Goal: Task Accomplishment & Management: Complete application form

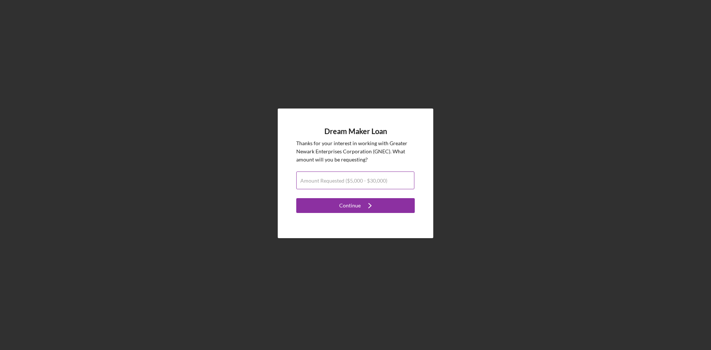
click at [361, 182] on label "Amount Requested ($5,000 - $30,000)" at bounding box center [343, 181] width 87 height 6
click at [361, 182] on input "Amount Requested ($5,000 - $30,000)" at bounding box center [355, 180] width 118 height 18
type input "$30,000"
click at [349, 204] on div "Continue" at bounding box center [349, 205] width 21 height 15
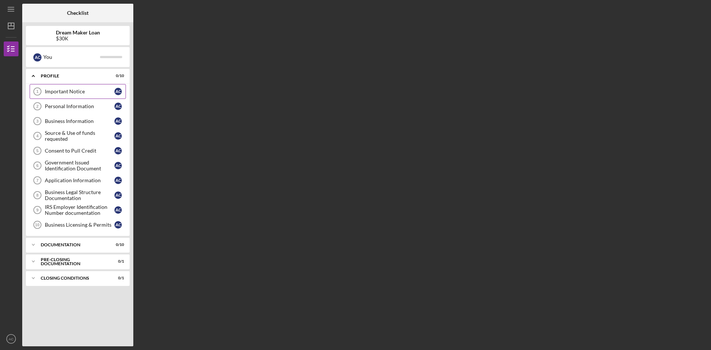
click at [61, 92] on div "Important Notice" at bounding box center [80, 91] width 70 height 6
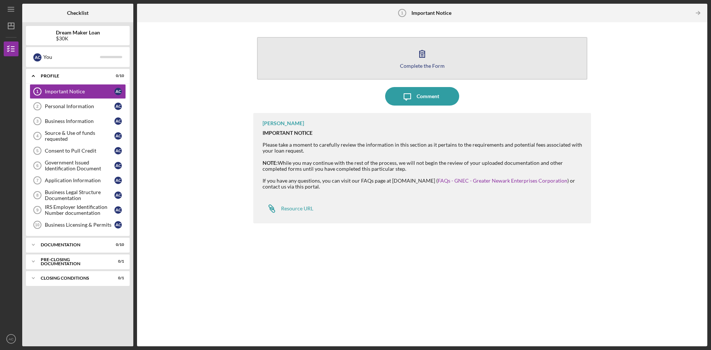
click at [428, 61] on icon "button" at bounding box center [422, 53] width 19 height 19
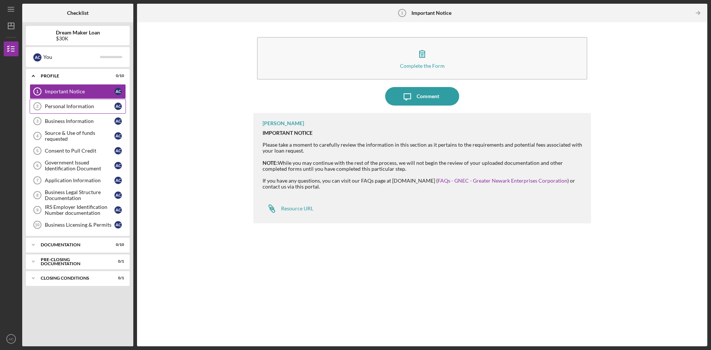
click at [78, 106] on div "Personal Information" at bounding box center [80, 106] width 70 height 6
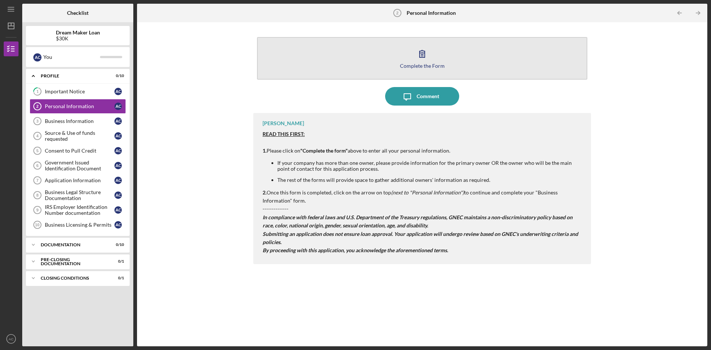
click at [424, 66] on div "Complete the Form" at bounding box center [422, 66] width 45 height 6
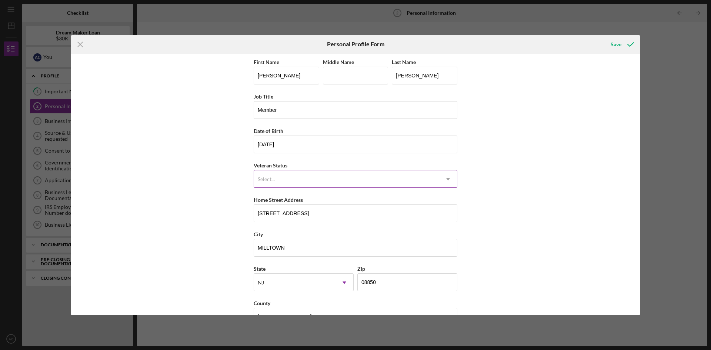
click at [452, 178] on icon "Icon/Dropdown Arrow" at bounding box center [448, 179] width 18 height 18
click at [445, 177] on icon "Icon/Dropdown Arrow" at bounding box center [448, 179] width 18 height 18
click at [617, 46] on div "Save" at bounding box center [615, 44] width 11 height 15
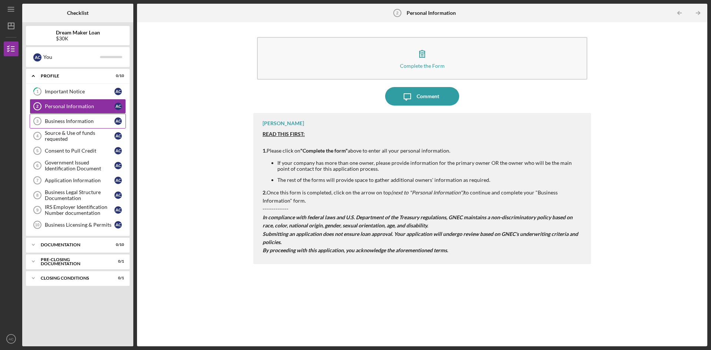
click at [64, 123] on div "Business Information" at bounding box center [80, 121] width 70 height 6
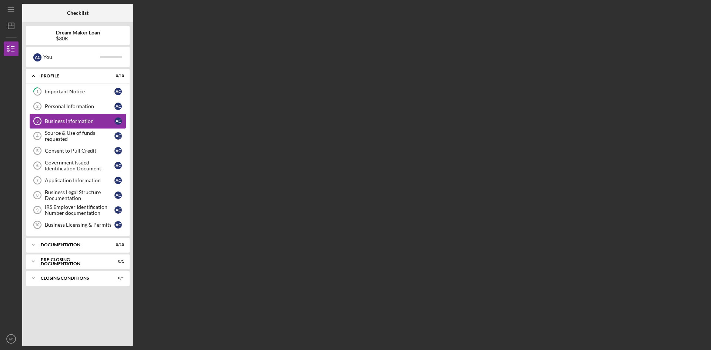
click at [64, 123] on div "Business Information" at bounding box center [80, 121] width 70 height 6
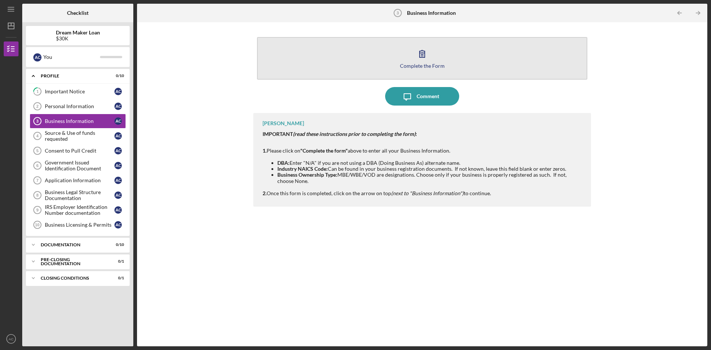
click at [421, 68] on div "Complete the Form" at bounding box center [422, 66] width 45 height 6
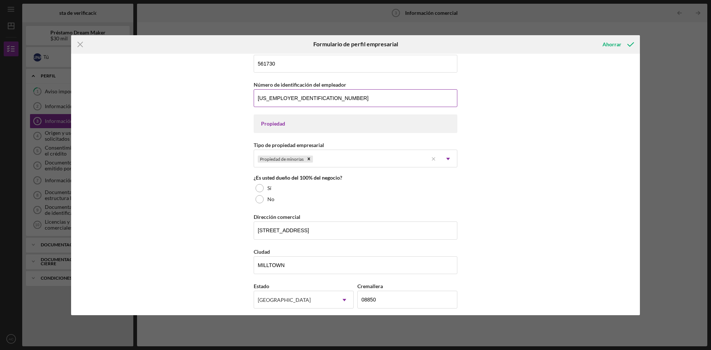
scroll to position [296, 0]
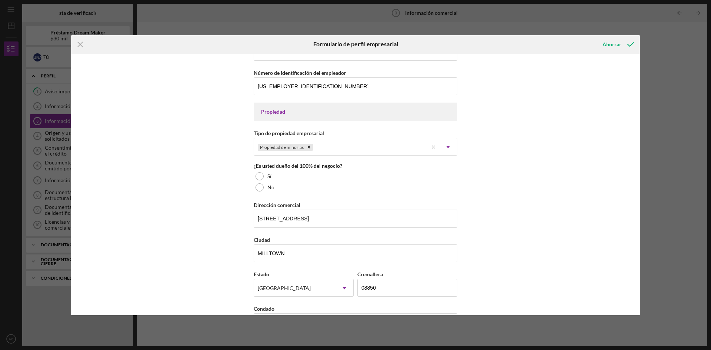
click at [436, 169] on div "¿Es usted dueño del 100% del negocio? Sí No" at bounding box center [356, 178] width 204 height 30
click at [448, 143] on icon "Icon/Dropdown Arrow" at bounding box center [448, 147] width 18 height 18
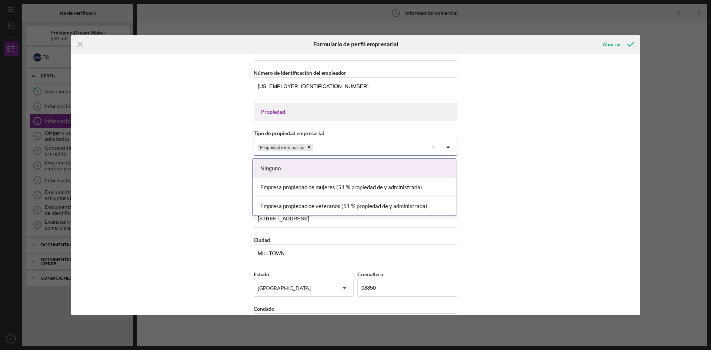
click at [448, 143] on icon "Icon/Dropdown Arrow" at bounding box center [448, 147] width 18 height 18
click at [448, 144] on icon "Icon/Dropdown Arrow" at bounding box center [448, 147] width 18 height 18
click at [264, 171] on font "Ninguno" at bounding box center [270, 168] width 20 height 7
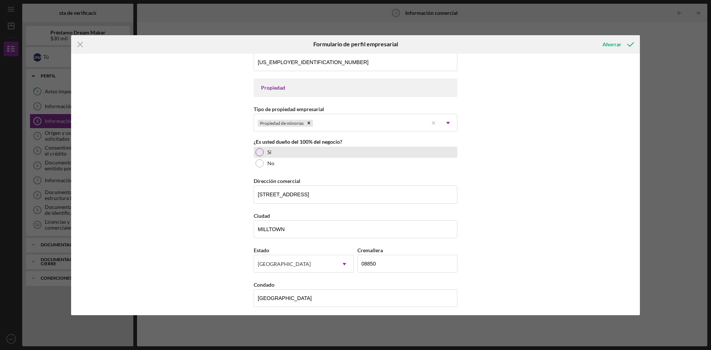
scroll to position [333, 0]
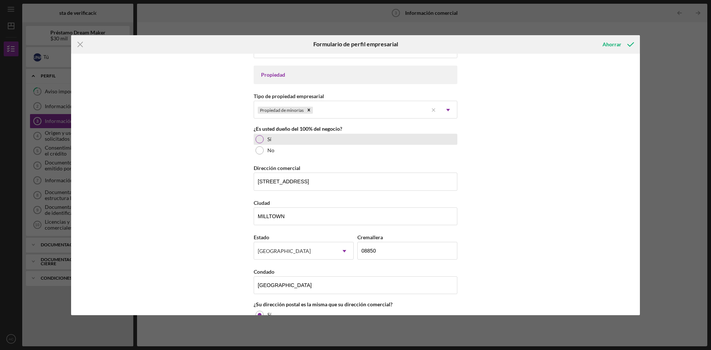
click at [260, 140] on div at bounding box center [259, 139] width 8 height 8
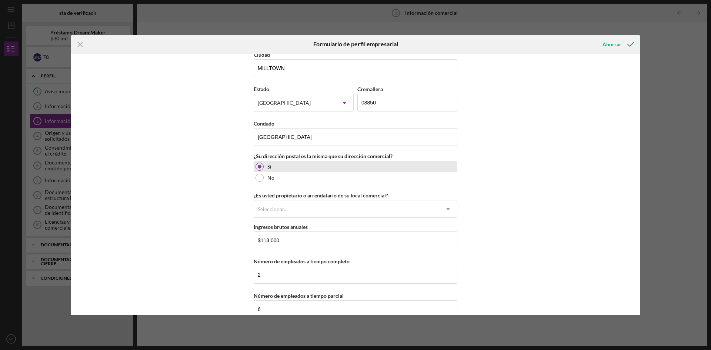
scroll to position [495, 0]
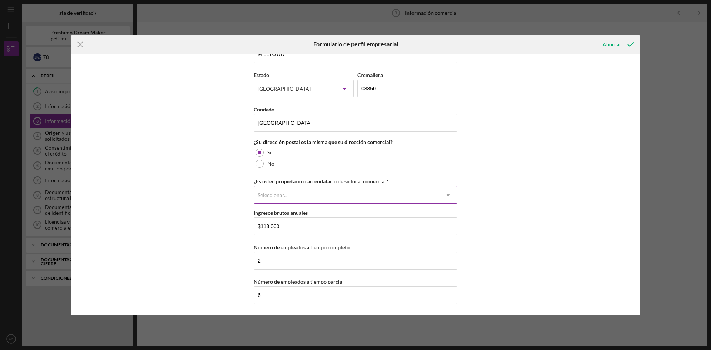
click at [449, 194] on icon "Icon/Dropdown Arrow" at bounding box center [448, 195] width 18 height 18
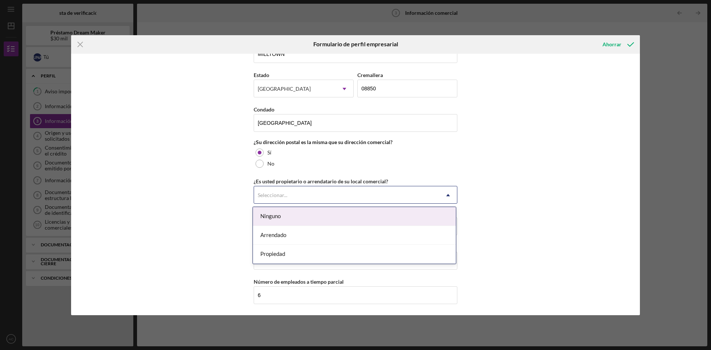
click at [278, 217] on font "Ninguno" at bounding box center [270, 215] width 20 height 7
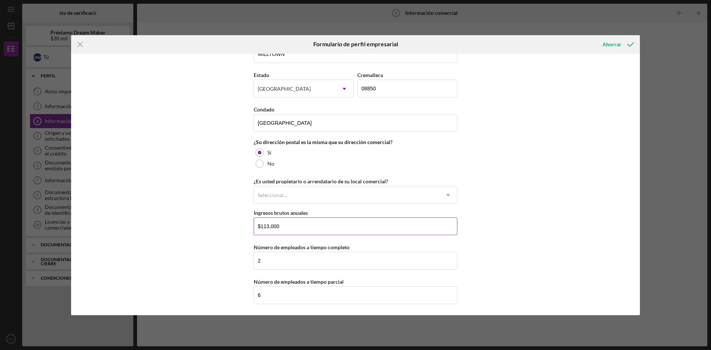
click at [261, 227] on input "$113,000" at bounding box center [356, 226] width 204 height 18
drag, startPoint x: 259, startPoint y: 226, endPoint x: 269, endPoint y: 226, distance: 10.0
click at [269, 226] on input "$113,000" at bounding box center [356, 226] width 204 height 18
type input "$276,000"
click at [508, 230] on div "Nombre de la empresa ACM LANDSCAPING LLC DBA Fecha de inicio de la actividad co…" at bounding box center [355, 184] width 569 height 261
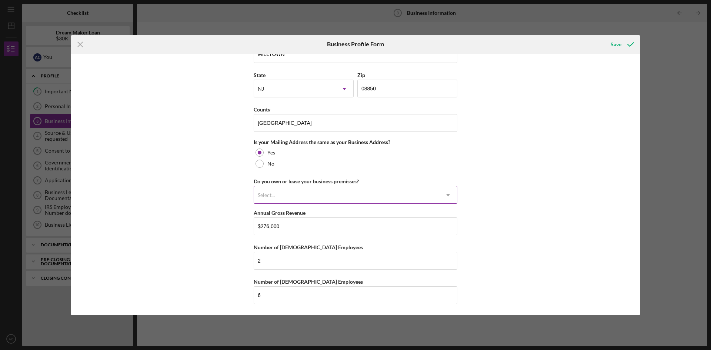
click at [445, 194] on icon "Icon/Dropdown Arrow" at bounding box center [448, 195] width 18 height 18
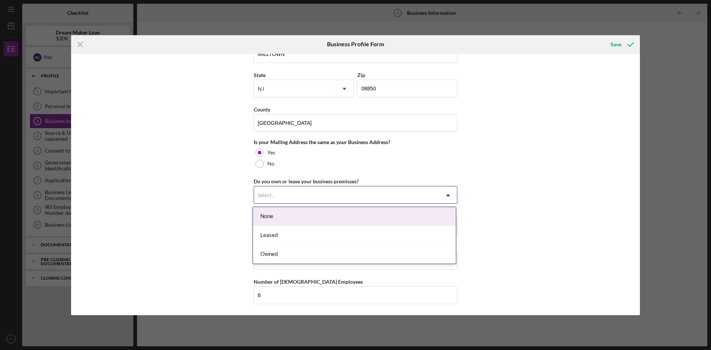
click at [269, 217] on div "None" at bounding box center [354, 216] width 203 height 19
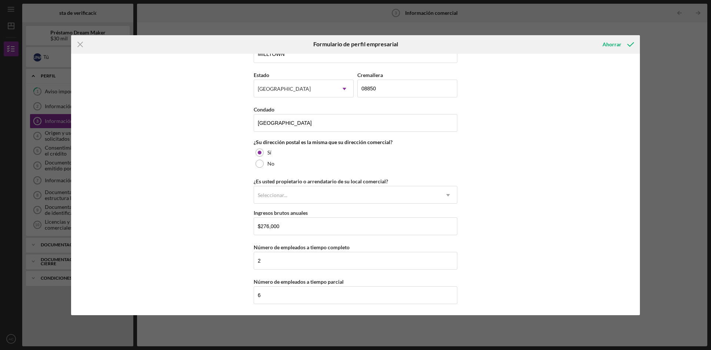
click at [533, 180] on div "Nombre de la empresa ACM LANDSCAPING LLC DBA Fecha de inicio de la actividad co…" at bounding box center [355, 184] width 569 height 261
drag, startPoint x: 273, startPoint y: 296, endPoint x: 248, endPoint y: 295, distance: 24.8
click at [247, 299] on div "Nombre de la empresa ACM LANDSCAPING LLC DBA Fecha de inicio de la actividad co…" at bounding box center [355, 184] width 569 height 261
type input "0"
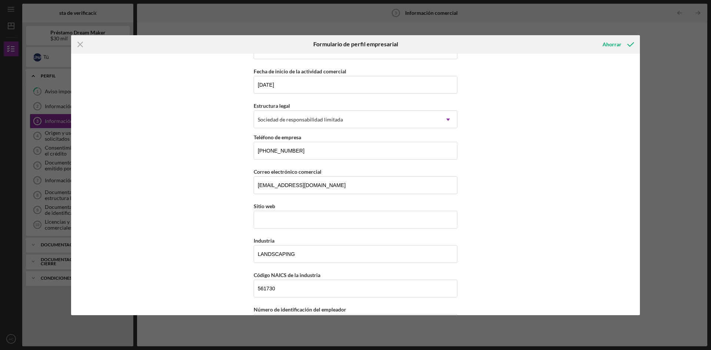
scroll to position [0, 0]
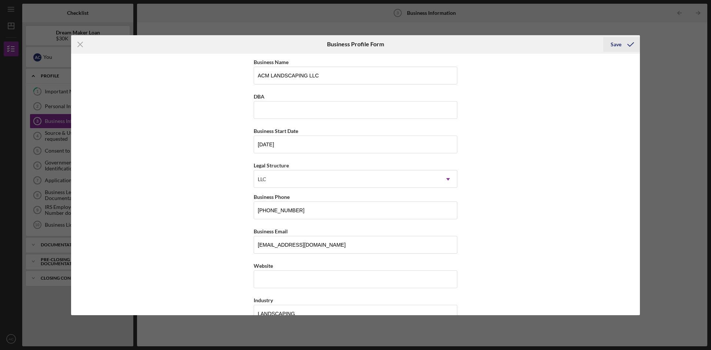
click at [623, 44] on icon "submit" at bounding box center [630, 44] width 19 height 19
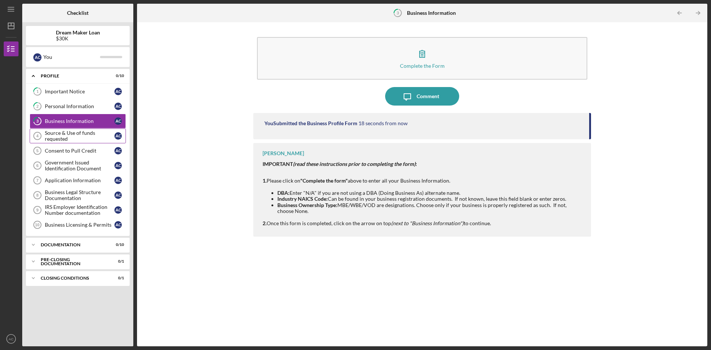
click at [71, 137] on div "Source & Use of funds requested" at bounding box center [80, 136] width 70 height 12
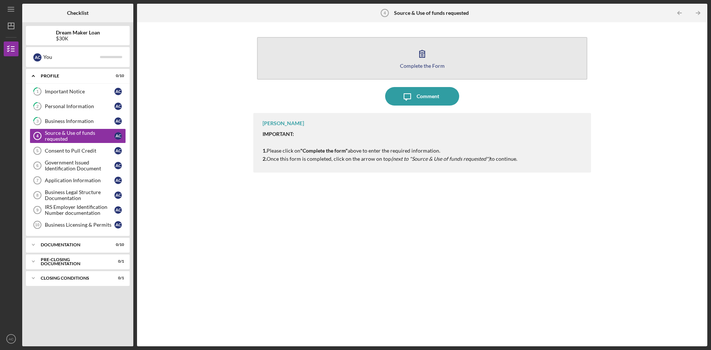
click at [423, 57] on icon "button" at bounding box center [422, 53] width 19 height 19
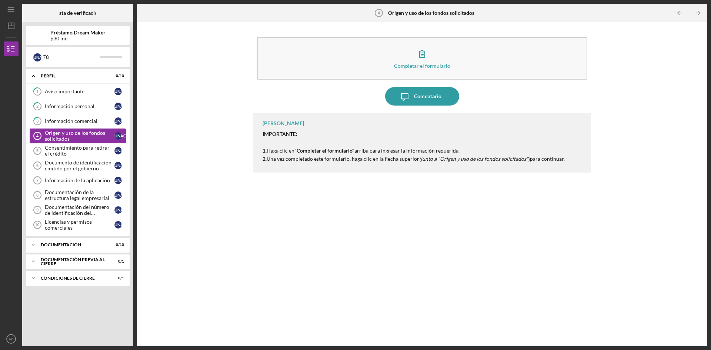
click at [63, 136] on font "Origen y uso de los fondos solicitados" at bounding box center [75, 136] width 60 height 12
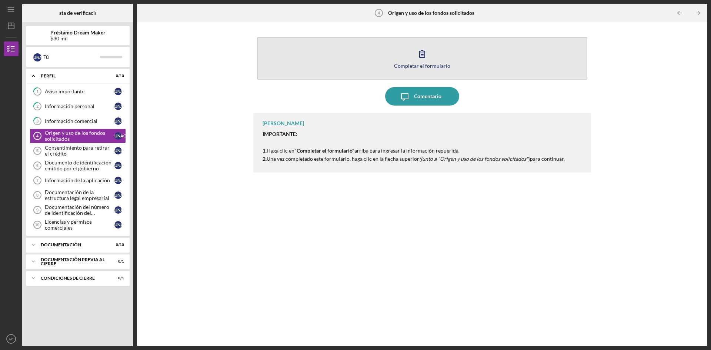
click at [424, 53] on icon "button" at bounding box center [422, 53] width 19 height 19
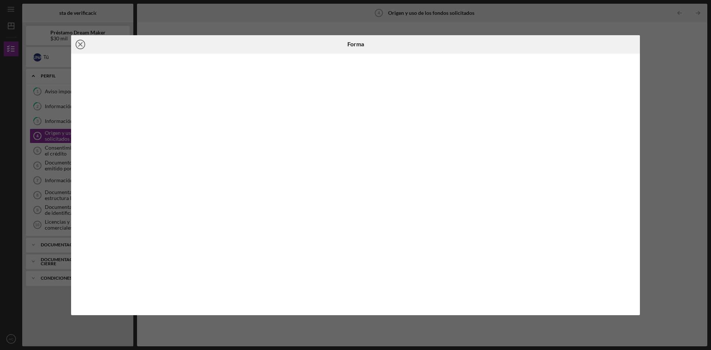
click at [81, 45] on line at bounding box center [80, 45] width 4 height 4
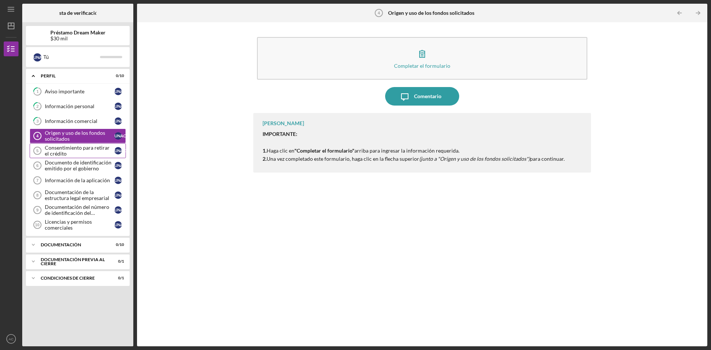
click at [67, 151] on div "Consentimiento para retirar el crédito" at bounding box center [80, 151] width 70 height 12
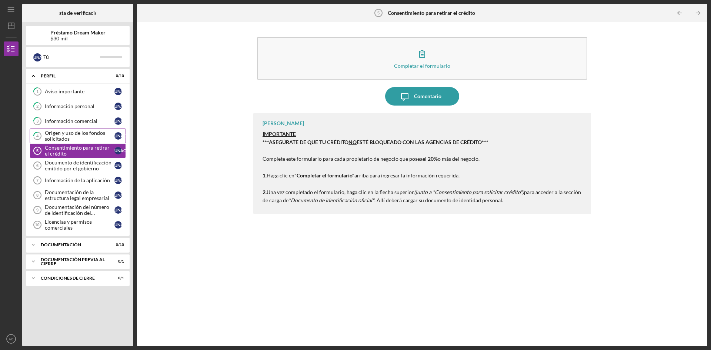
click at [74, 134] on font "Origen y uso de los fondos solicitados" at bounding box center [75, 136] width 60 height 12
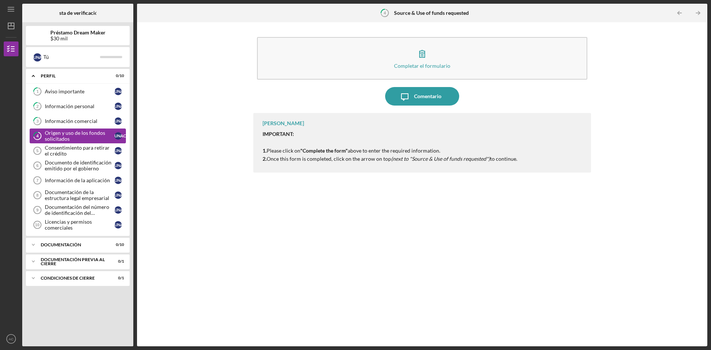
click at [74, 134] on font "Origen y uso de los fondos solicitados" at bounding box center [75, 136] width 60 height 12
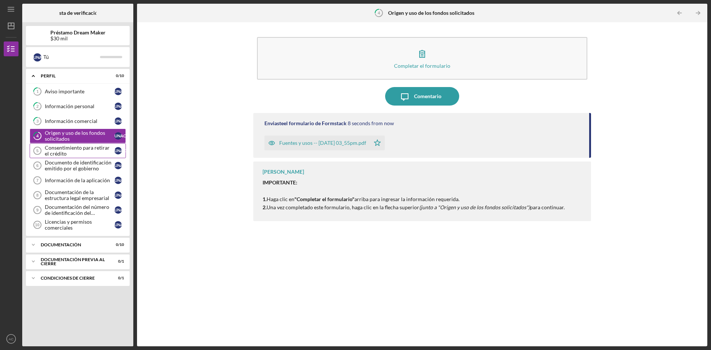
click at [67, 153] on div "Consentimiento para retirar el crédito" at bounding box center [80, 151] width 70 height 12
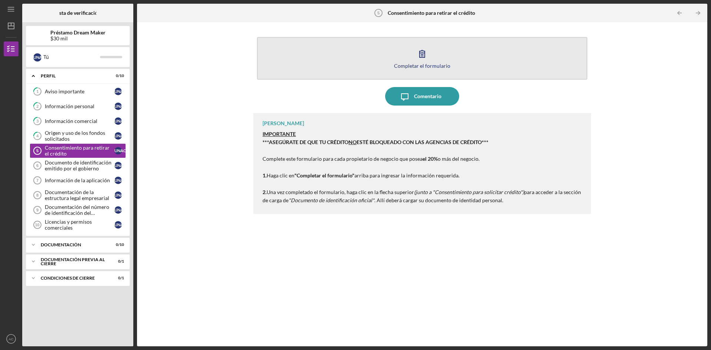
click at [424, 47] on icon "button" at bounding box center [422, 53] width 19 height 19
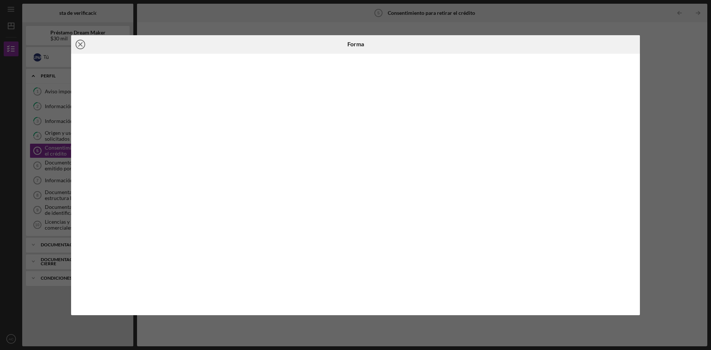
click at [80, 43] on icon "Icon/Close" at bounding box center [80, 44] width 19 height 19
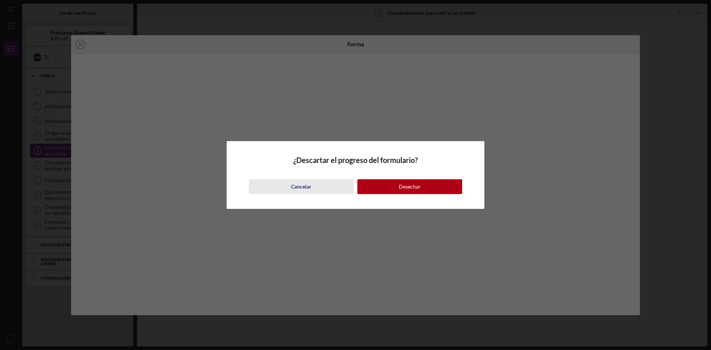
click at [302, 185] on font "Cancelar" at bounding box center [301, 186] width 20 height 6
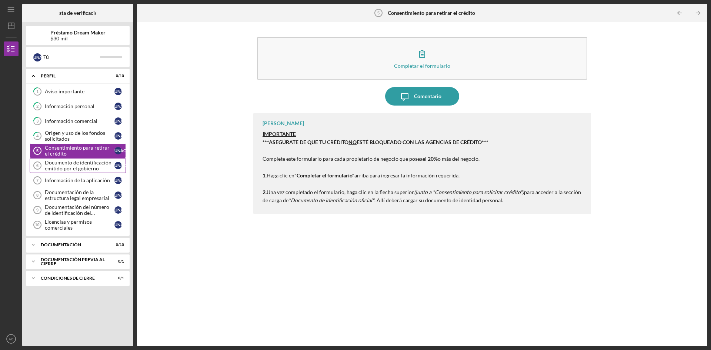
click at [77, 170] on font "Documento de identificación emitido por el gobierno" at bounding box center [78, 165] width 67 height 12
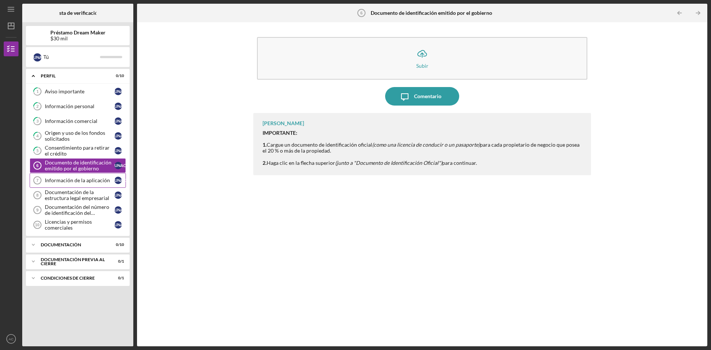
click at [77, 181] on font "Información de la aplicación" at bounding box center [77, 180] width 65 height 6
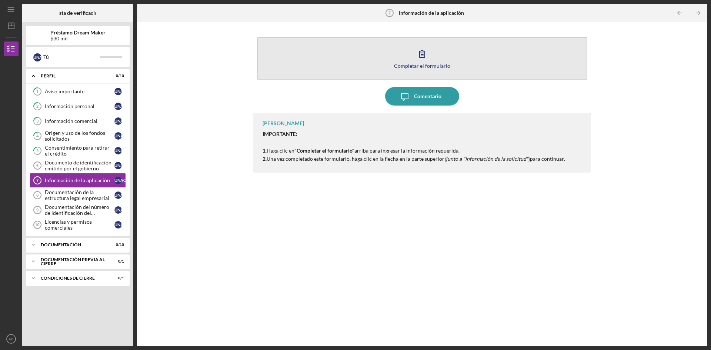
click at [427, 54] on icon "button" at bounding box center [422, 53] width 19 height 19
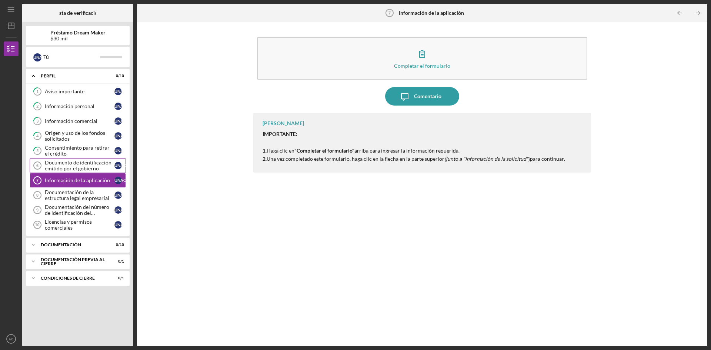
click at [74, 166] on font "Documento de identificación emitido por el gobierno" at bounding box center [78, 165] width 67 height 12
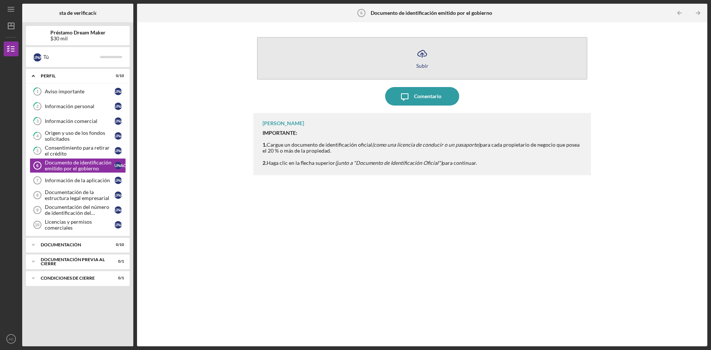
click at [416, 59] on icon "Icon/Upload" at bounding box center [422, 53] width 19 height 19
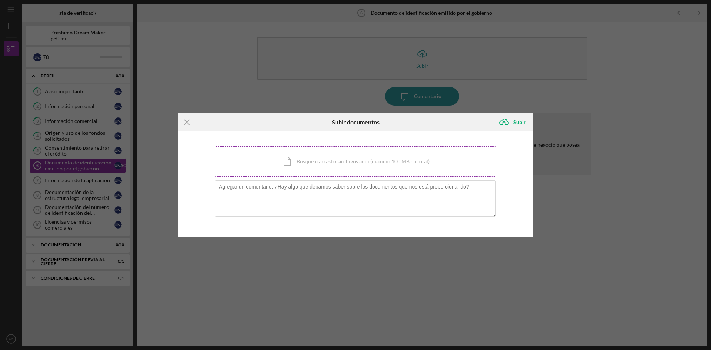
click at [297, 163] on div "Icon/Document Busque o arrastre archivos aquí (máximo 100 MB en total) Toque pa…" at bounding box center [355, 161] width 281 height 30
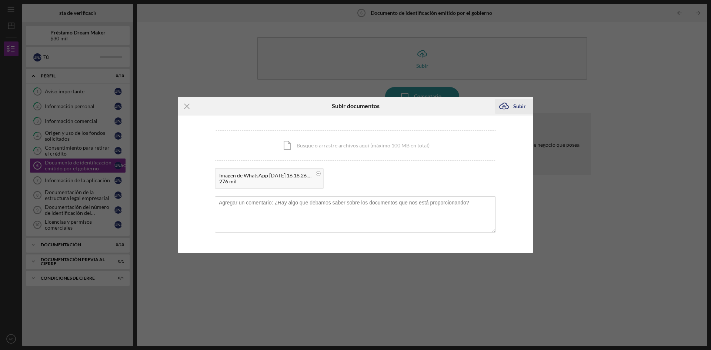
click at [514, 106] on font "Subir" at bounding box center [519, 106] width 13 height 6
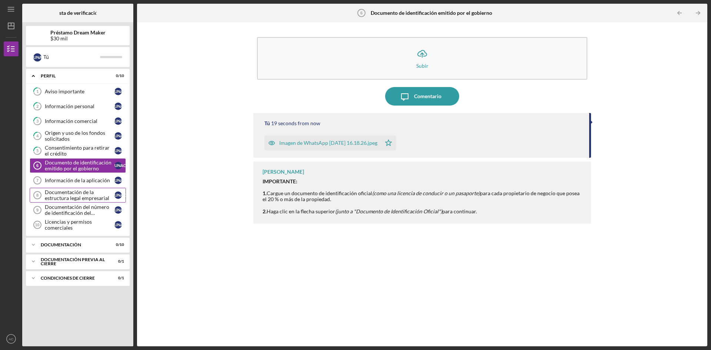
click at [77, 198] on font "Documentación de la estructura legal empresarial" at bounding box center [77, 195] width 64 height 12
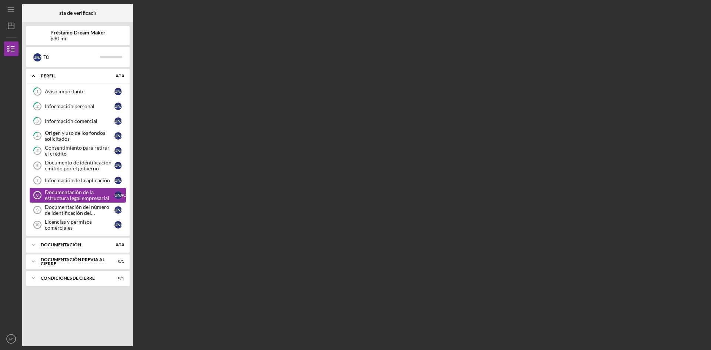
click at [77, 198] on font "Documentación de la estructura legal empresarial" at bounding box center [77, 195] width 64 height 12
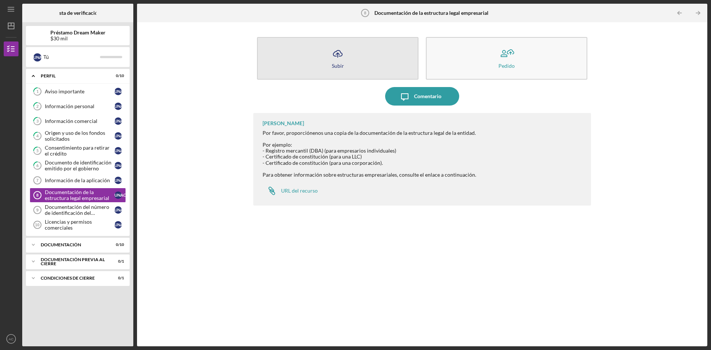
click at [345, 44] on button "Icon/Upload Subir" at bounding box center [337, 58] width 161 height 43
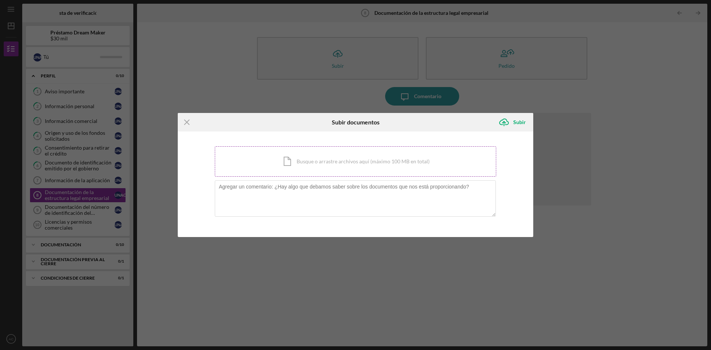
click at [299, 169] on div "Icon/Document Busque o arrastre archivos aquí (máximo 100 MB en total) Toque pa…" at bounding box center [355, 161] width 281 height 30
click at [189, 121] on icon "Icon/Menu Close" at bounding box center [187, 122] width 19 height 19
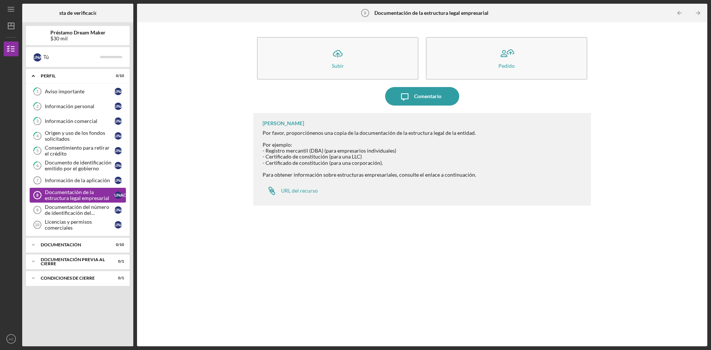
click at [81, 195] on font "Documentación de la estructura legal empresarial" at bounding box center [77, 195] width 64 height 12
click at [88, 201] on link "Business Legal Structure Documentation 8 Documentación de la estructura legal e…" at bounding box center [78, 195] width 96 height 15
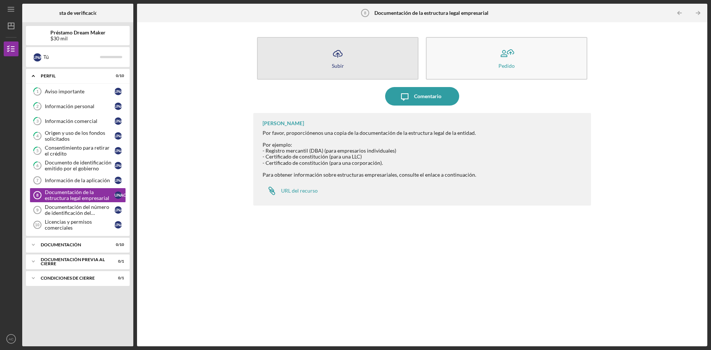
click at [337, 57] on icon "Icon/Upload" at bounding box center [337, 53] width 19 height 19
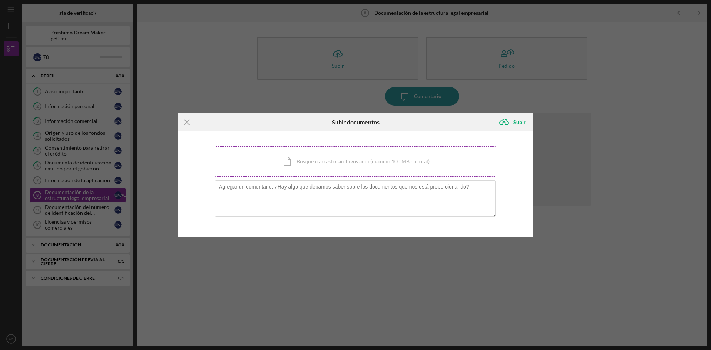
click at [320, 161] on div "Icon/Document Busque o arrastre archivos aquí (máximo 100 MB en total) Toque pa…" at bounding box center [355, 161] width 281 height 30
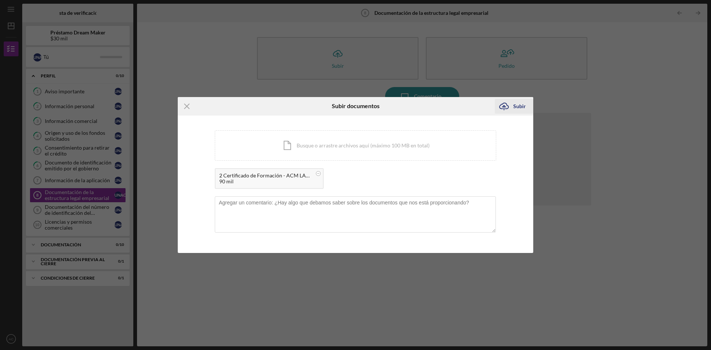
click at [521, 105] on font "Subir" at bounding box center [519, 106] width 13 height 6
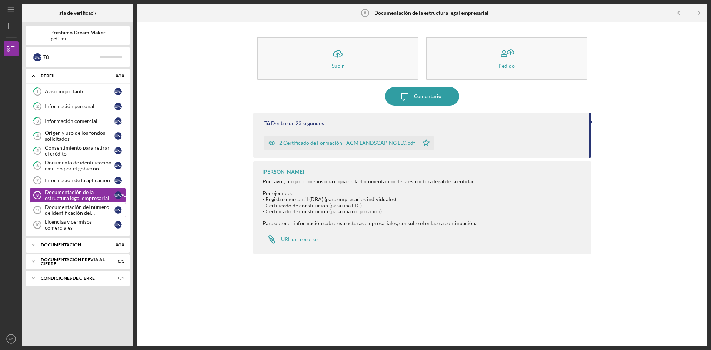
click at [64, 208] on font "Documentación del número de identificación del empleador del IRS" at bounding box center [77, 213] width 64 height 18
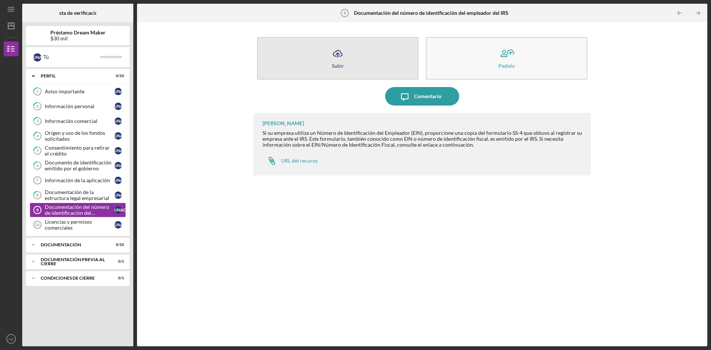
click at [333, 62] on icon "Icon/Upload" at bounding box center [337, 53] width 19 height 19
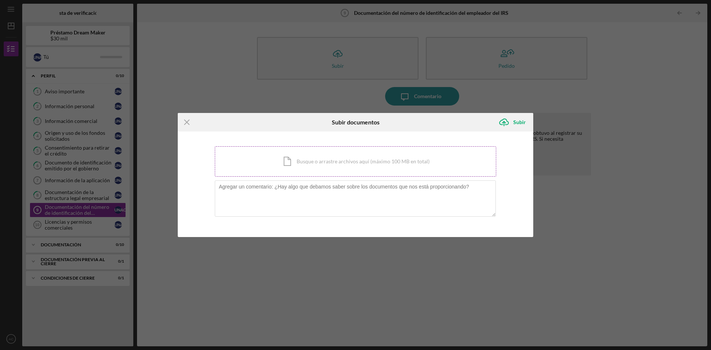
click at [289, 164] on div "Icon/Document Busque o arrastre archivos aquí (máximo 100 MB en total) Toque pa…" at bounding box center [355, 161] width 281 height 30
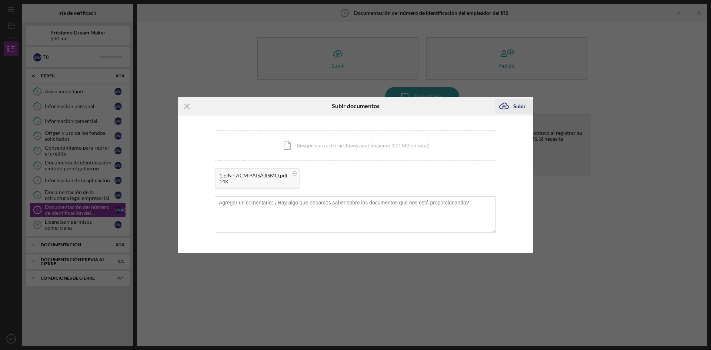
click at [513, 107] on font "Subir" at bounding box center [519, 106] width 13 height 6
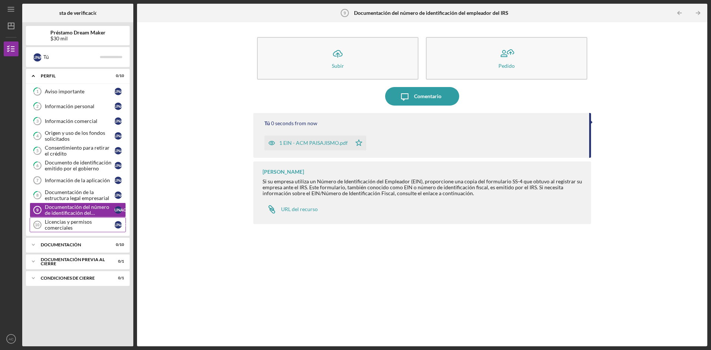
click at [88, 223] on font "Licencias y permisos comerciales" at bounding box center [68, 224] width 47 height 12
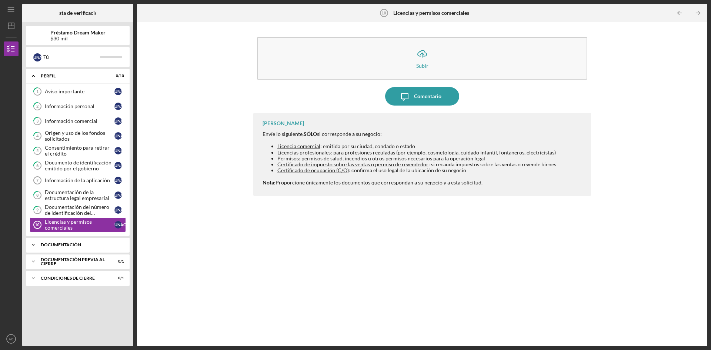
click at [57, 243] on font "Documentación" at bounding box center [61, 245] width 40 height 6
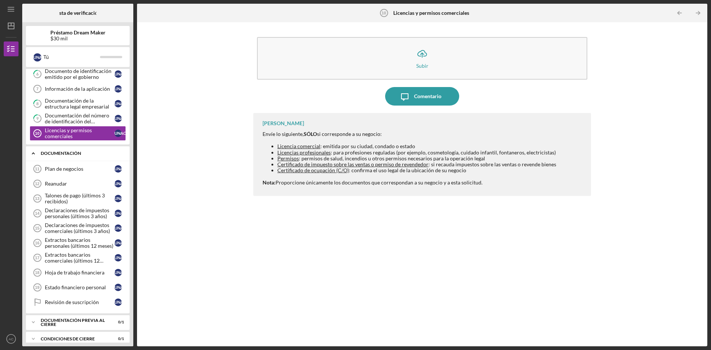
scroll to position [99, 0]
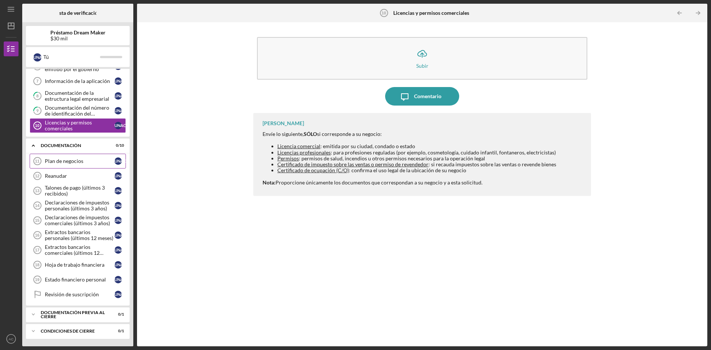
click at [74, 165] on link "Business Plan 11 Plan de negocios Una C" at bounding box center [78, 161] width 96 height 15
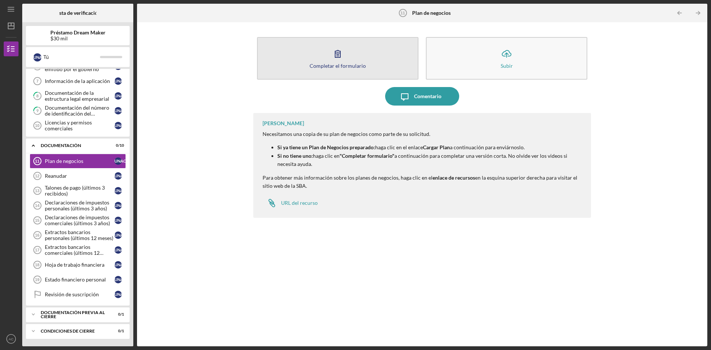
click at [350, 66] on font "Completar el formulario" at bounding box center [337, 66] width 56 height 6
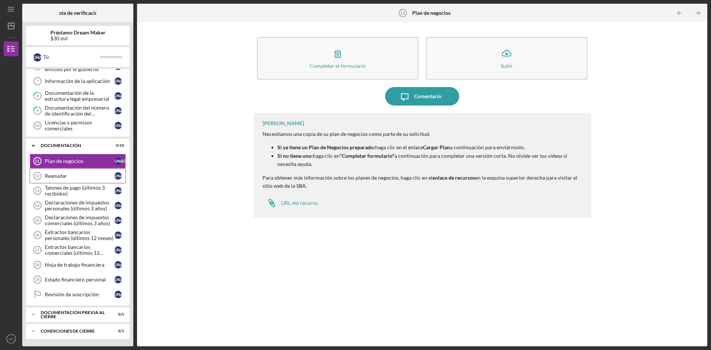
click at [61, 178] on font "Reanudar" at bounding box center [56, 175] width 22 height 6
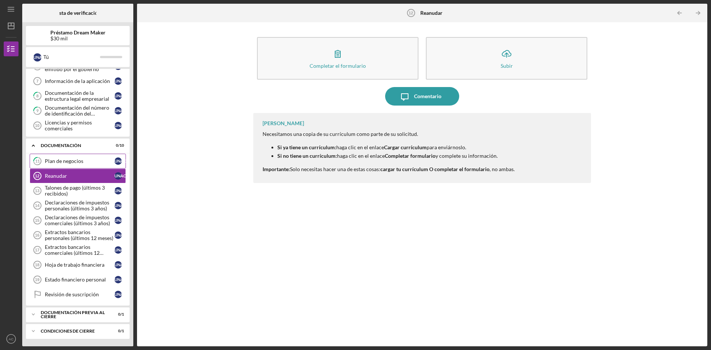
click at [72, 162] on font "Plan de negocios" at bounding box center [64, 161] width 38 height 6
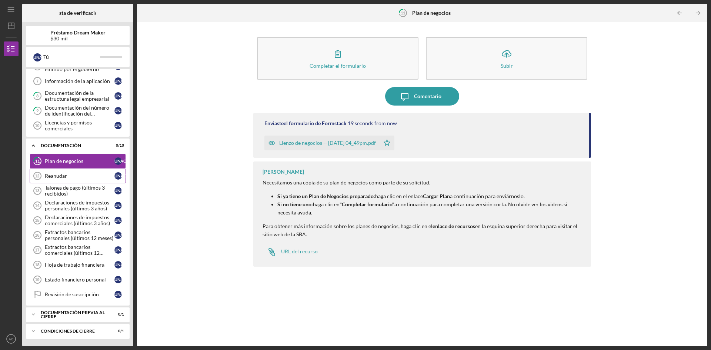
click at [64, 175] on font "Reanudar" at bounding box center [56, 175] width 22 height 6
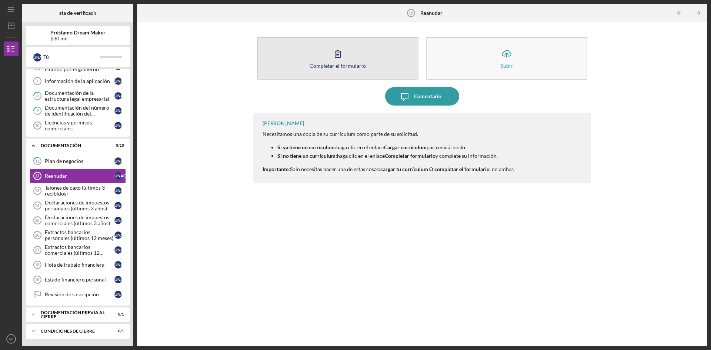
click at [339, 60] on icon "button" at bounding box center [337, 53] width 19 height 19
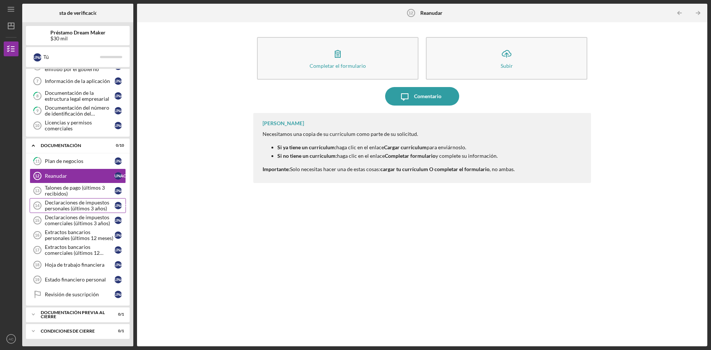
click at [79, 206] on font "Declaraciones de impuestos personales (últimos 3 años)" at bounding box center [77, 205] width 64 height 12
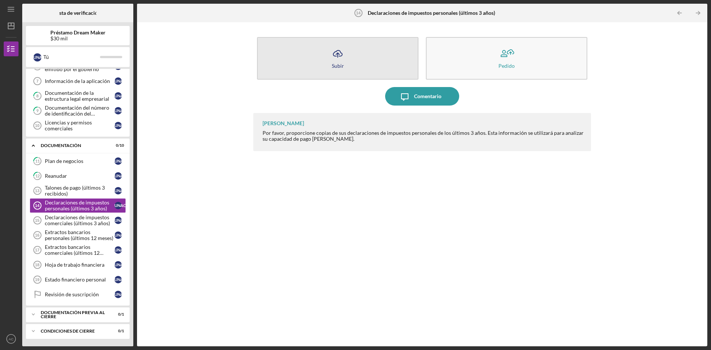
click at [336, 62] on button "Icon/Upload Subir" at bounding box center [337, 58] width 161 height 43
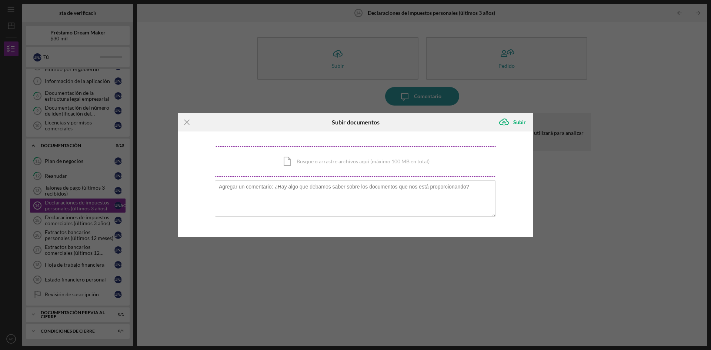
click at [295, 162] on div "Icon/Document Busque o arrastre archivos aquí (máximo 100 MB en total) Toque pa…" at bounding box center [355, 161] width 281 height 30
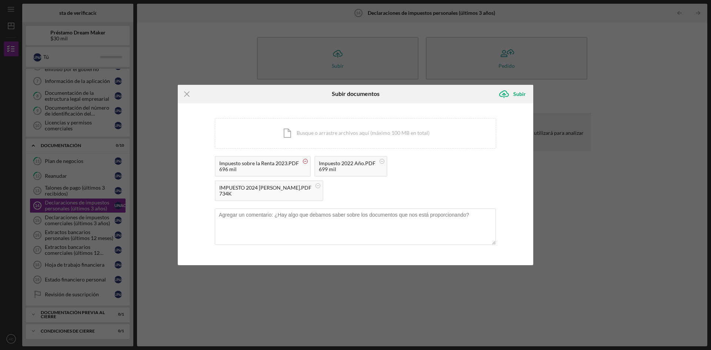
click at [304, 161] on rect at bounding box center [305, 161] width 2 height 0
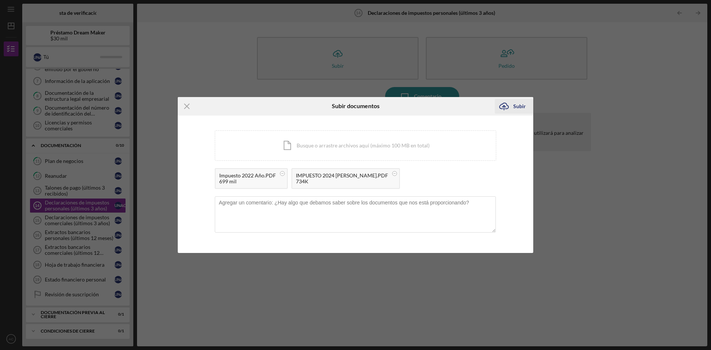
click at [517, 107] on font "Subir" at bounding box center [519, 106] width 13 height 6
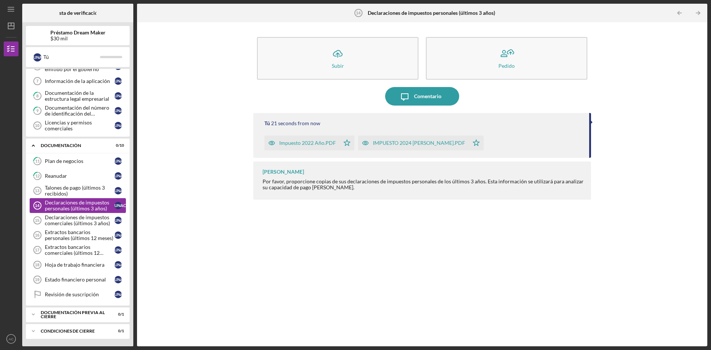
click at [75, 200] on font "Declaraciones de impuestos personales (últimos 3 años)" at bounding box center [77, 205] width 64 height 12
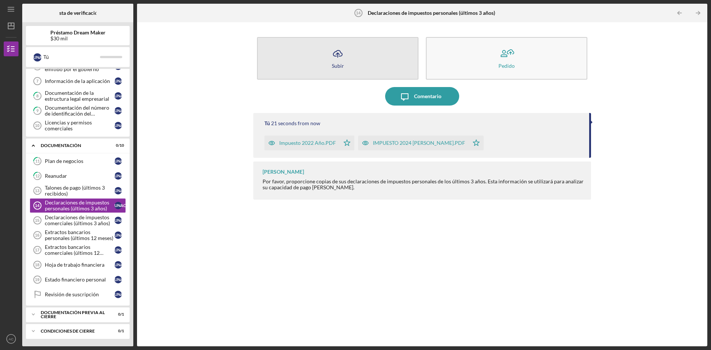
click at [332, 63] on font "Subir" at bounding box center [338, 66] width 12 height 6
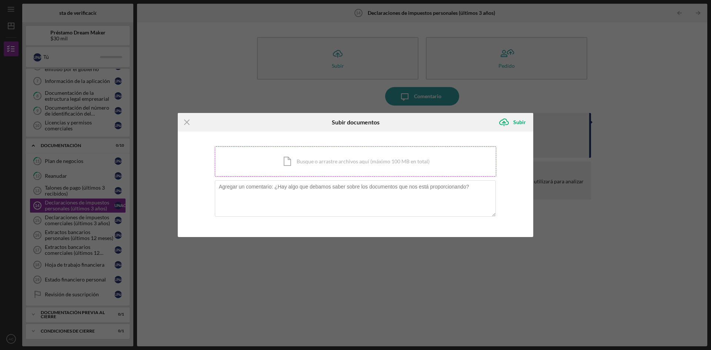
click at [299, 166] on div "Icon/Document Busque o arrastre archivos aquí (máximo 100 MB en total) Toque pa…" at bounding box center [355, 161] width 281 height 30
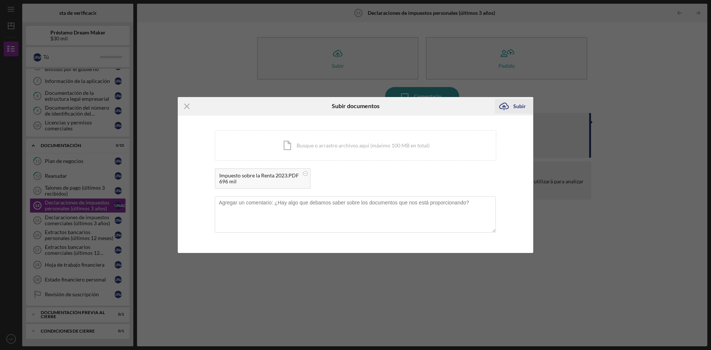
click at [522, 105] on font "Subir" at bounding box center [519, 106] width 13 height 6
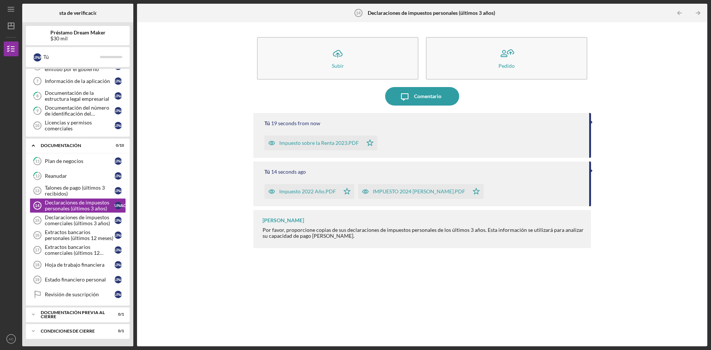
click at [324, 144] on font "Impuesto sobre la Renta 2023.PDF" at bounding box center [319, 143] width 80 height 6
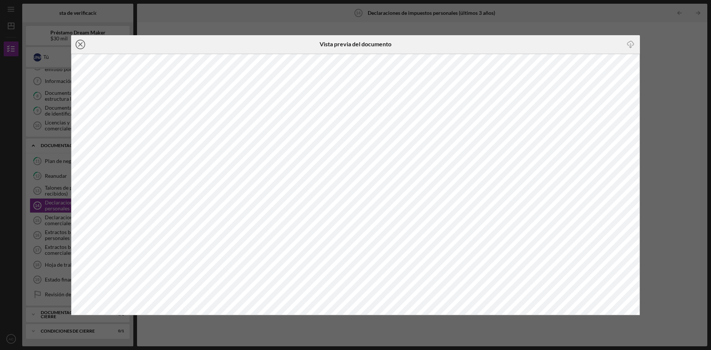
click at [78, 45] on icon "Icon/Close" at bounding box center [80, 44] width 19 height 19
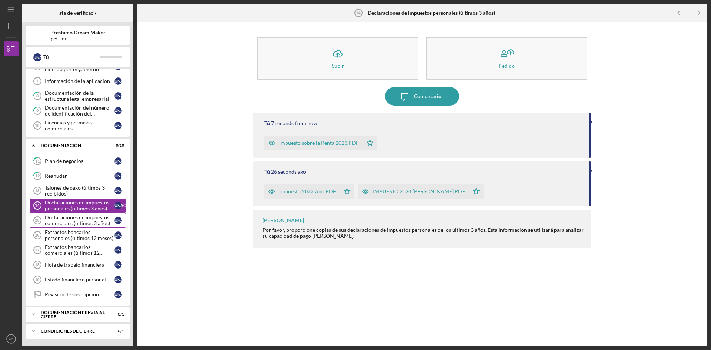
click at [93, 221] on font "Declaraciones de impuestos comerciales (últimos 3 años)" at bounding box center [77, 220] width 65 height 12
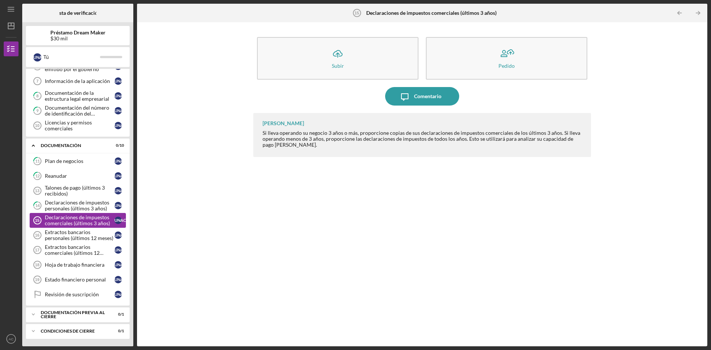
click at [98, 219] on font "Declaraciones de impuestos comerciales (últimos 3 años)" at bounding box center [77, 220] width 65 height 12
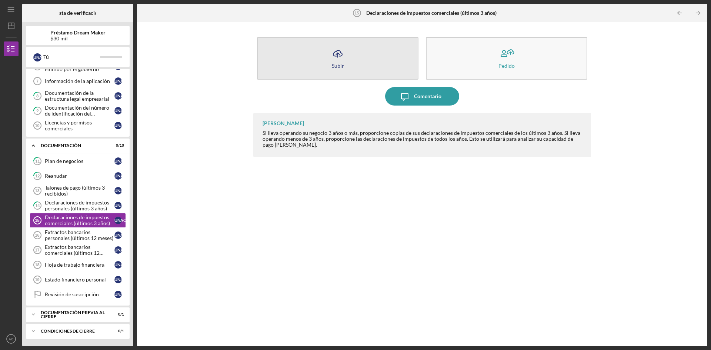
click at [339, 59] on icon "Icon/Upload" at bounding box center [337, 53] width 19 height 19
